Goal: Transaction & Acquisition: Purchase product/service

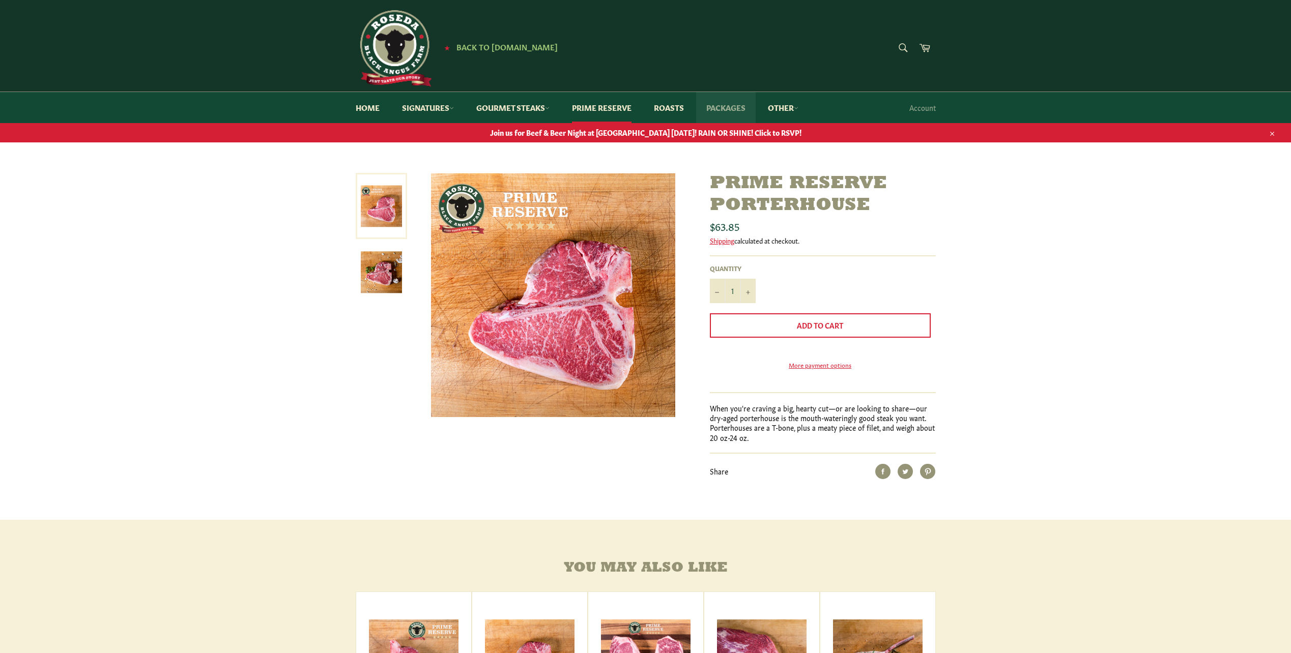
click at [733, 111] on link "Packages" at bounding box center [726, 107] width 60 height 31
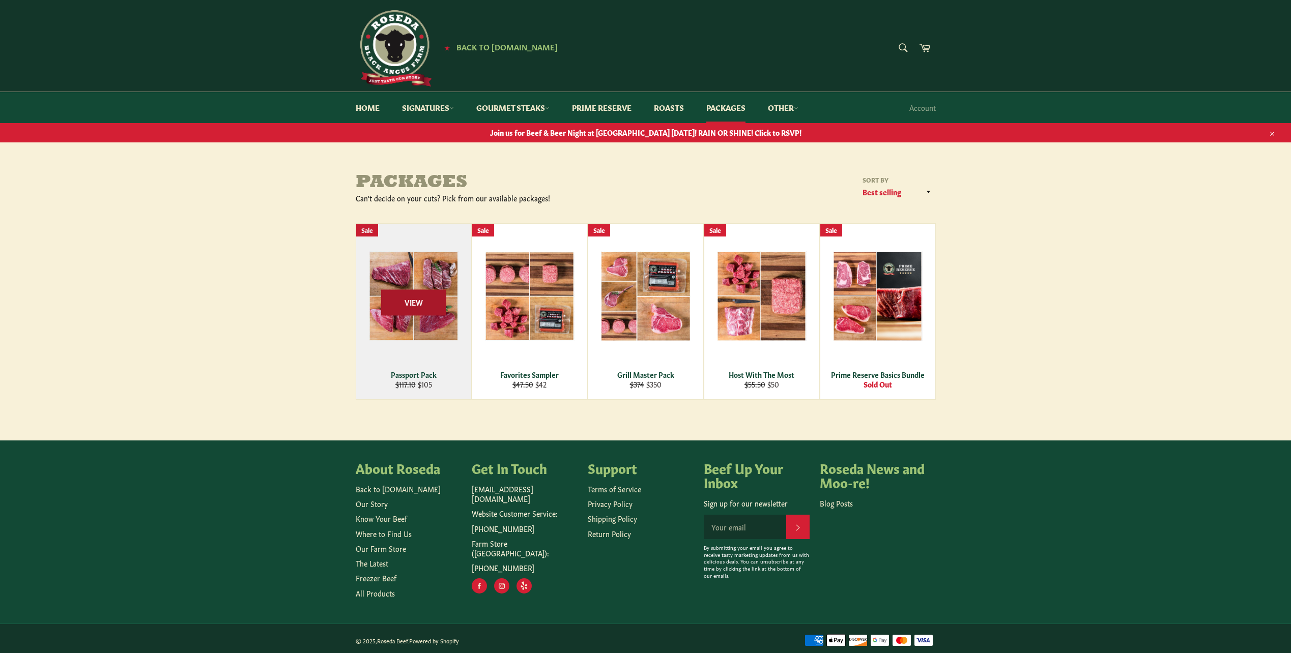
click at [419, 298] on span "View" at bounding box center [413, 302] width 65 height 26
